Goal: Find specific page/section: Find specific page/section

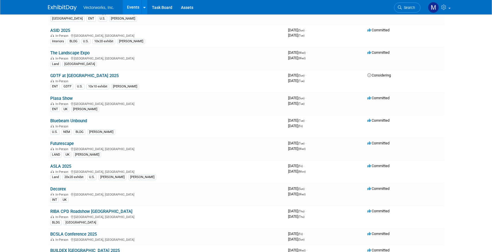
scroll to position [50, 0]
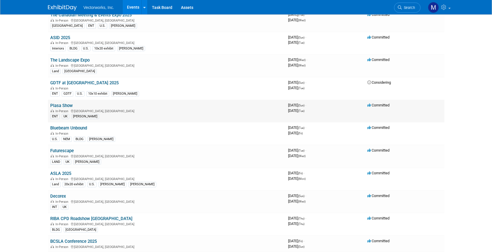
click at [60, 105] on link "Plasa Show" at bounding box center [61, 105] width 22 height 5
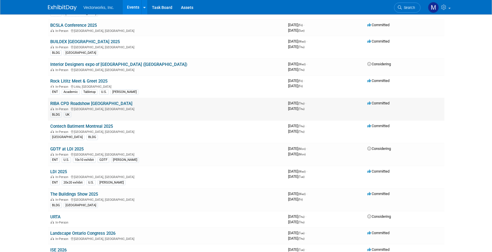
scroll to position [273, 0]
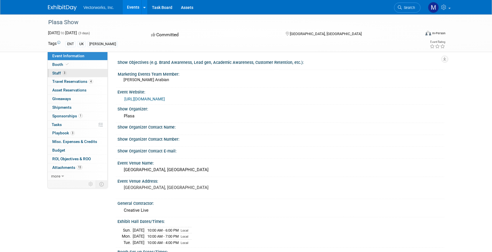
click at [59, 71] on span "Staff 3" at bounding box center [59, 73] width 14 height 5
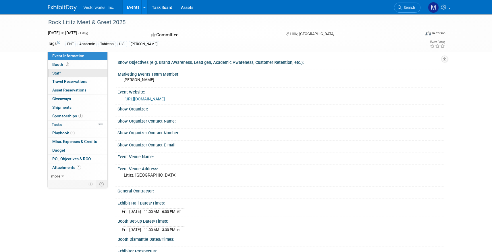
click at [57, 74] on span "Staff 0" at bounding box center [56, 73] width 9 height 5
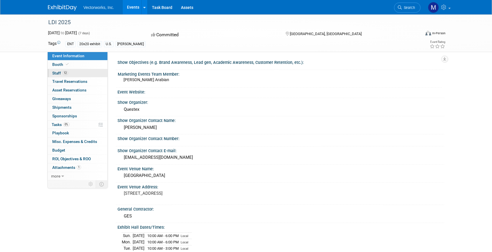
click at [59, 73] on span "Staff 12" at bounding box center [60, 73] width 16 height 5
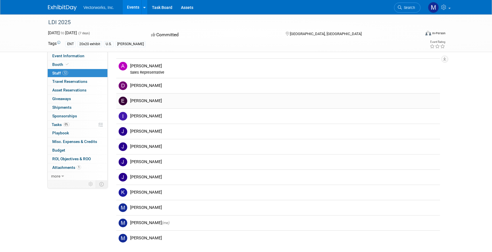
scroll to position [19, 0]
